Goal: Task Accomplishment & Management: Complete application form

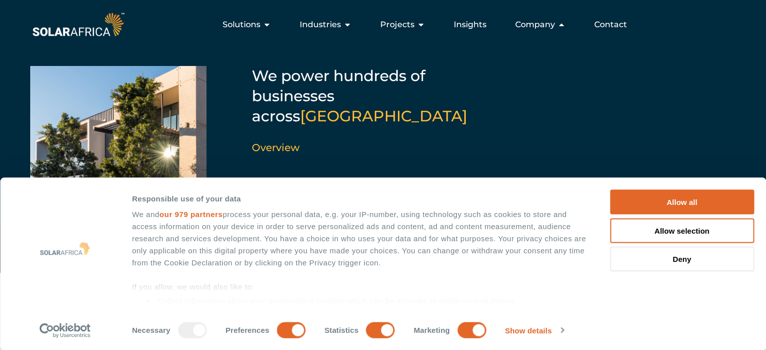
click at [272, 194] on div "Responsible use of your data" at bounding box center [359, 198] width 455 height 12
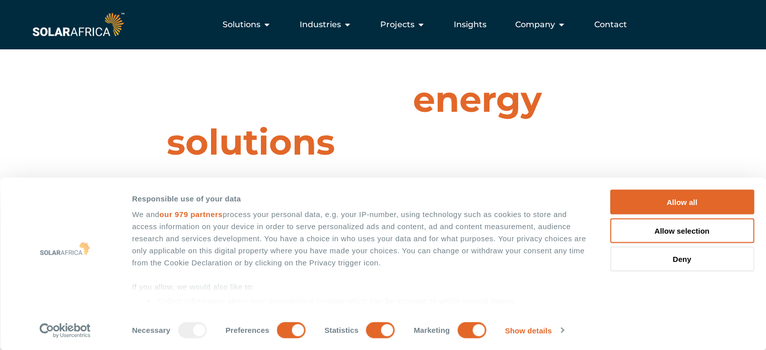
click at [272, 194] on div "Responsible use of your data" at bounding box center [359, 198] width 455 height 12
click at [556, 22] on div "Company Close Company Open Company" at bounding box center [540, 25] width 66 height 20
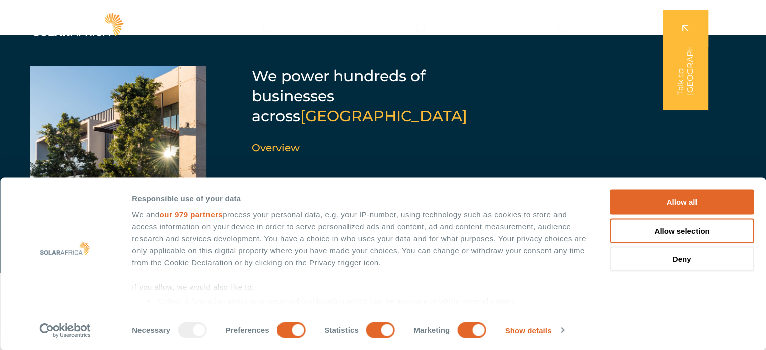
click at [553, 8] on div "Solutions Close Solutions Open Solutions Pick your solution Solar Energy Wheeli…" at bounding box center [383, 24] width 766 height 49
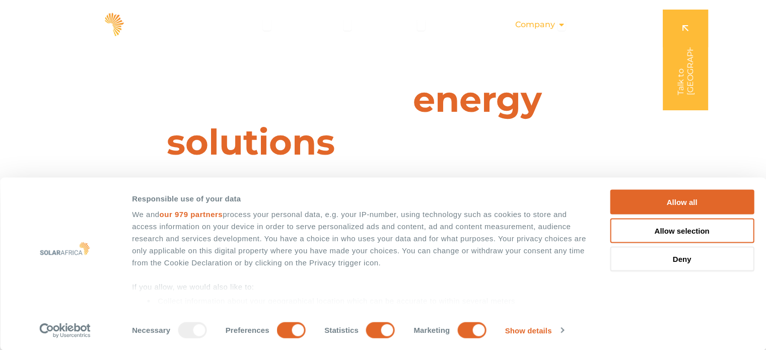
click at [546, 20] on span "Company" at bounding box center [535, 25] width 40 height 12
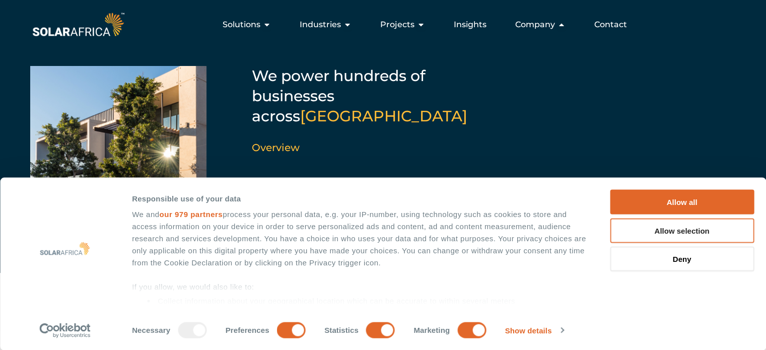
click at [671, 233] on button "Allow selection" at bounding box center [682, 230] width 144 height 25
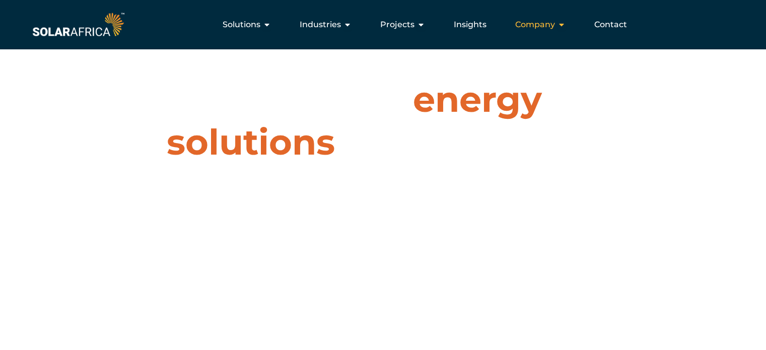
click at [551, 24] on span "Company" at bounding box center [535, 25] width 40 height 12
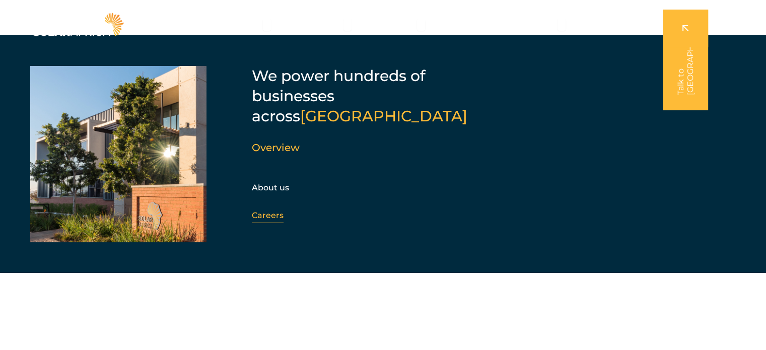
click at [264, 210] on link "Careers" at bounding box center [268, 215] width 32 height 10
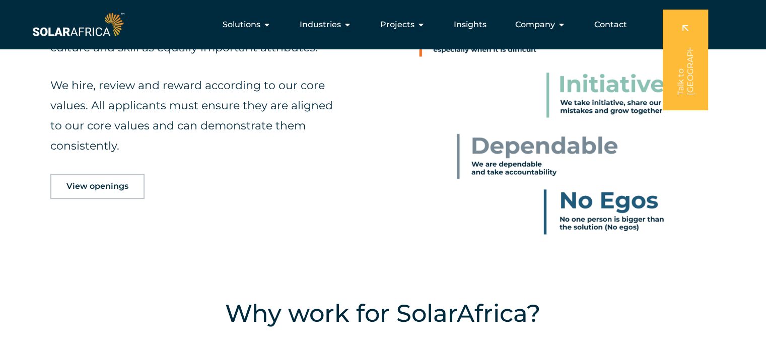
scroll to position [498, 0]
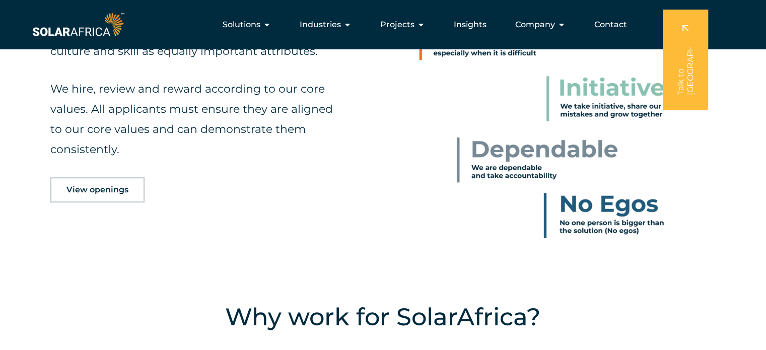
click at [123, 188] on span "View openings" at bounding box center [97, 190] width 62 height 8
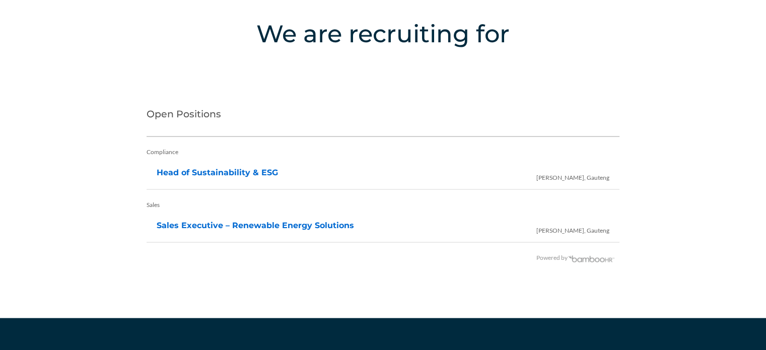
scroll to position [1993, 0]
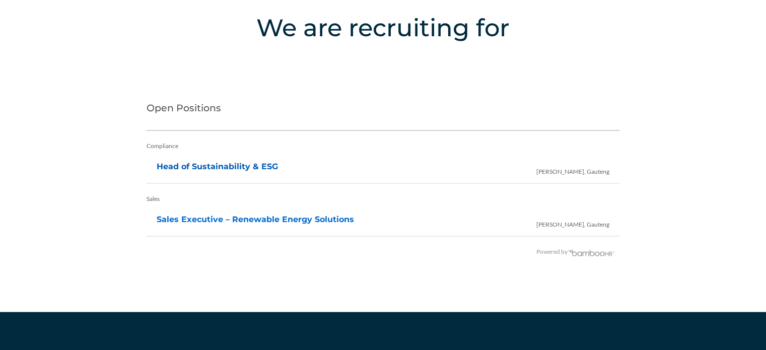
click at [178, 168] on link "Head of Sustainability & ESG" at bounding box center [217, 167] width 121 height 10
